Goal: Transaction & Acquisition: Purchase product/service

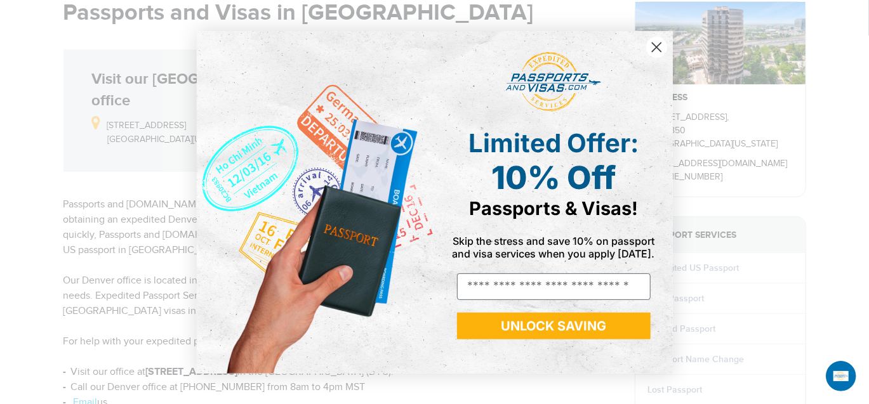
click at [658, 50] on circle "Close dialog" at bounding box center [655, 46] width 21 height 21
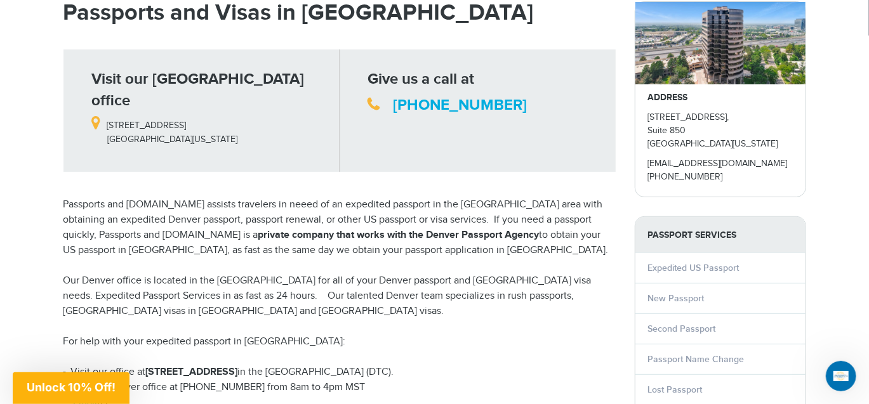
scroll to position [190, 0]
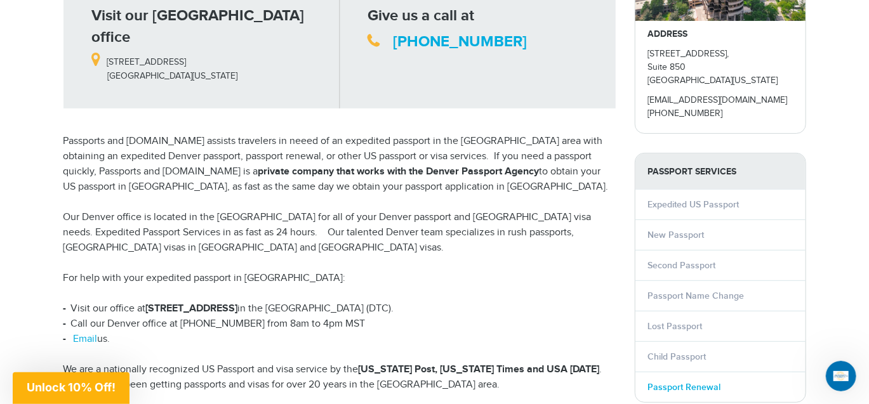
click at [668, 386] on link "Passport Renewal" at bounding box center [684, 387] width 73 height 11
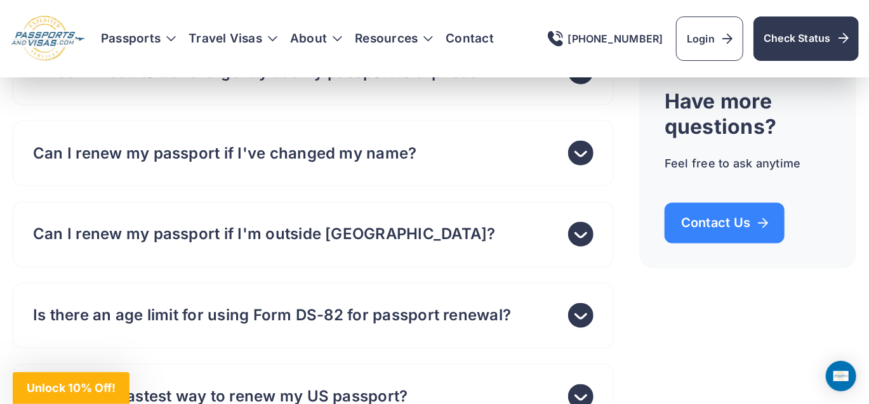
scroll to position [5838, 0]
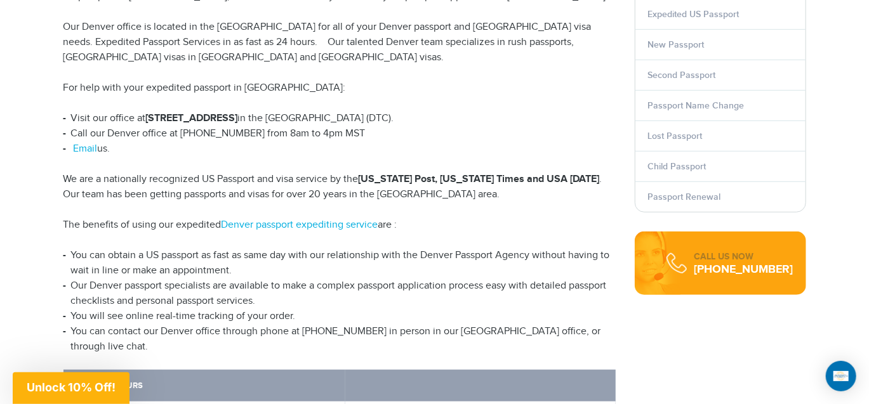
scroll to position [317, 0]
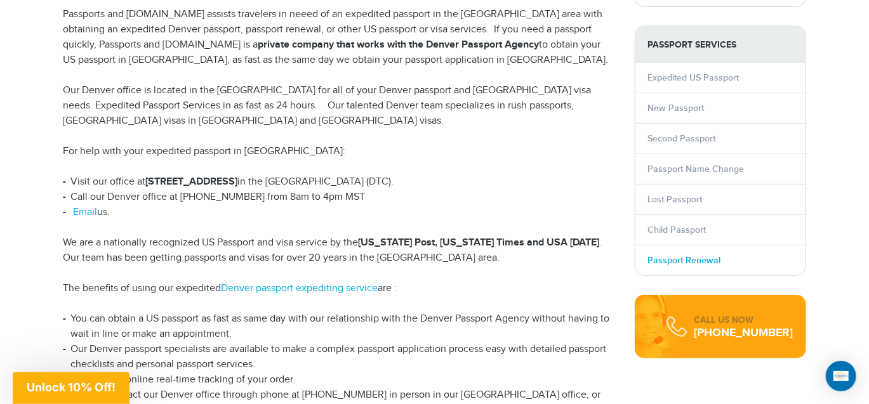
click at [672, 255] on link "Passport Renewal" at bounding box center [684, 260] width 73 height 11
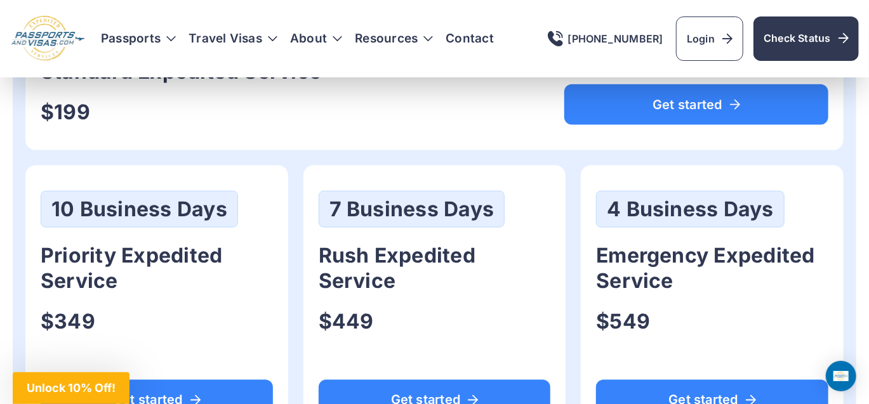
scroll to position [824, 0]
click at [359, 129] on div "15 Business Days Standard Expedited Service $199 Get started" at bounding box center [434, 66] width 818 height 169
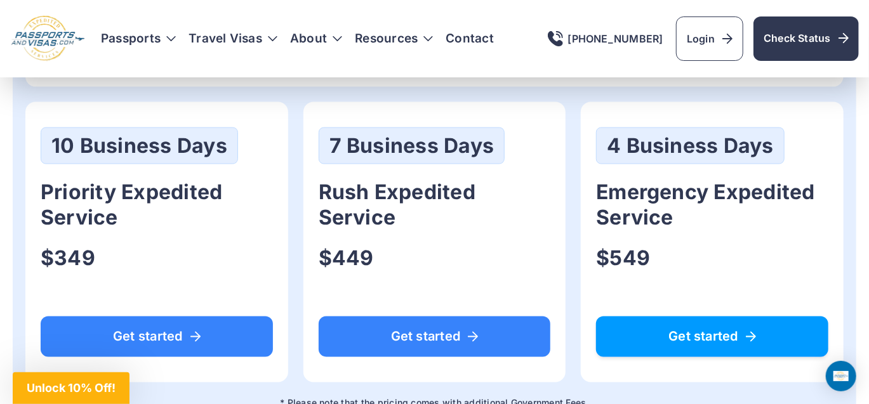
scroll to position [888, 0]
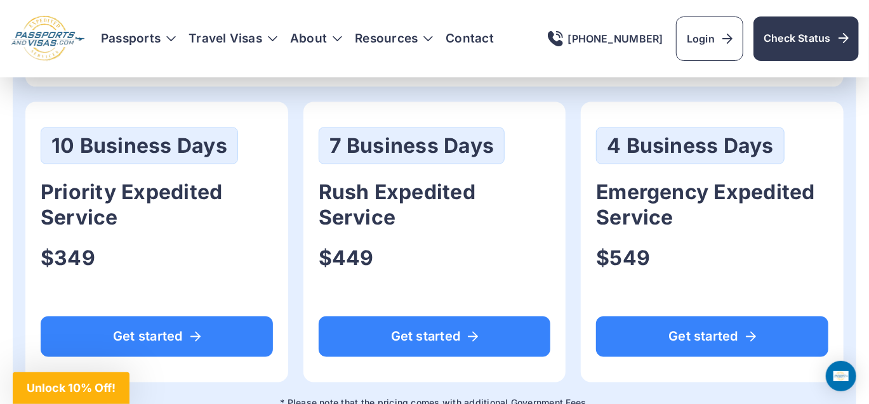
click at [551, 207] on div "7 Business Days Rush Expedited Service $449 Get started" at bounding box center [434, 242] width 263 height 280
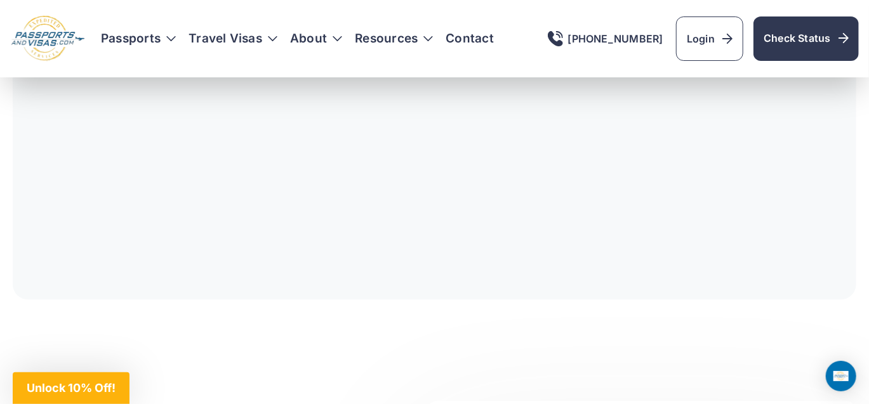
scroll to position [1459, 0]
